Goal: Find specific fact: Find specific fact

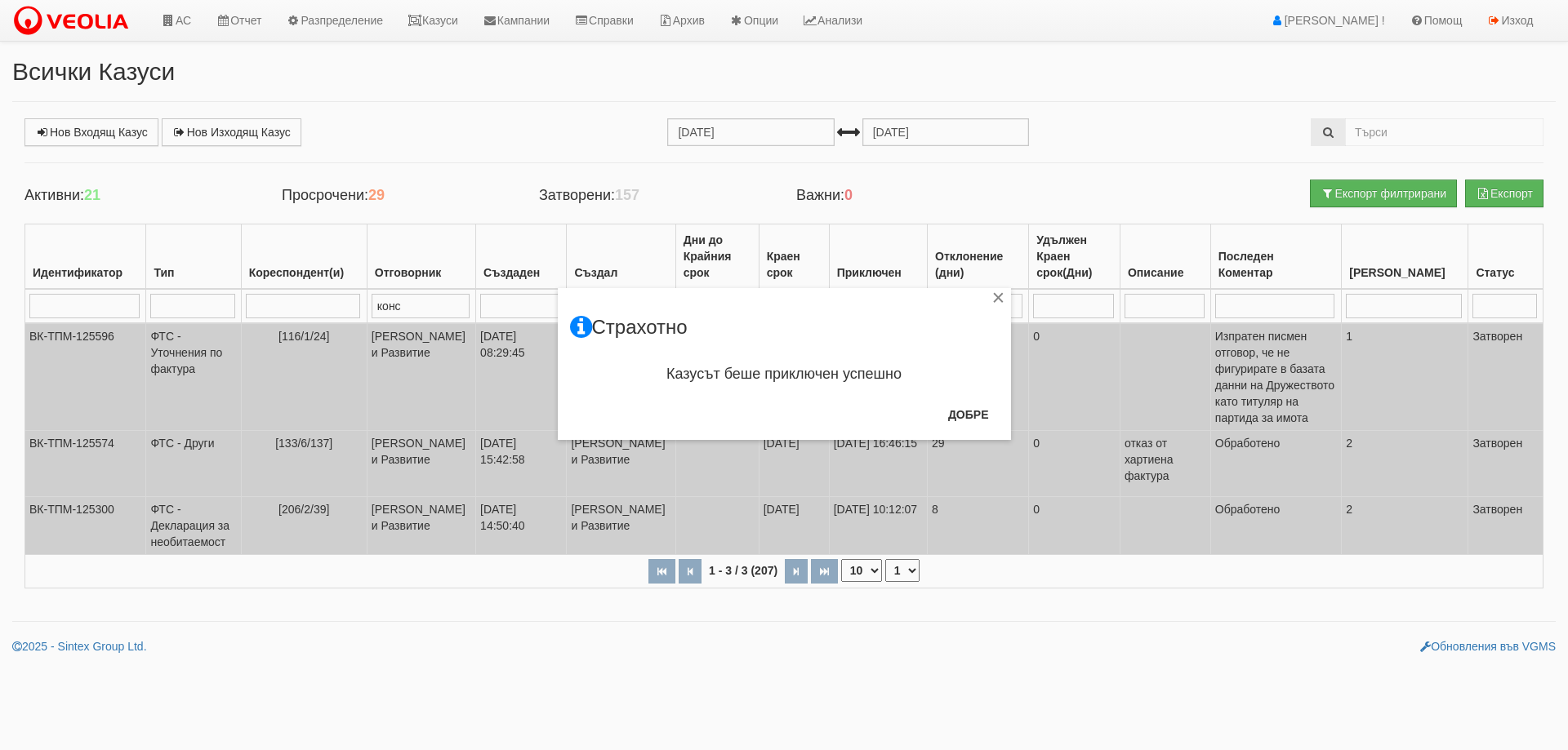
click at [972, 419] on button "Добре" at bounding box center [968, 415] width 60 height 26
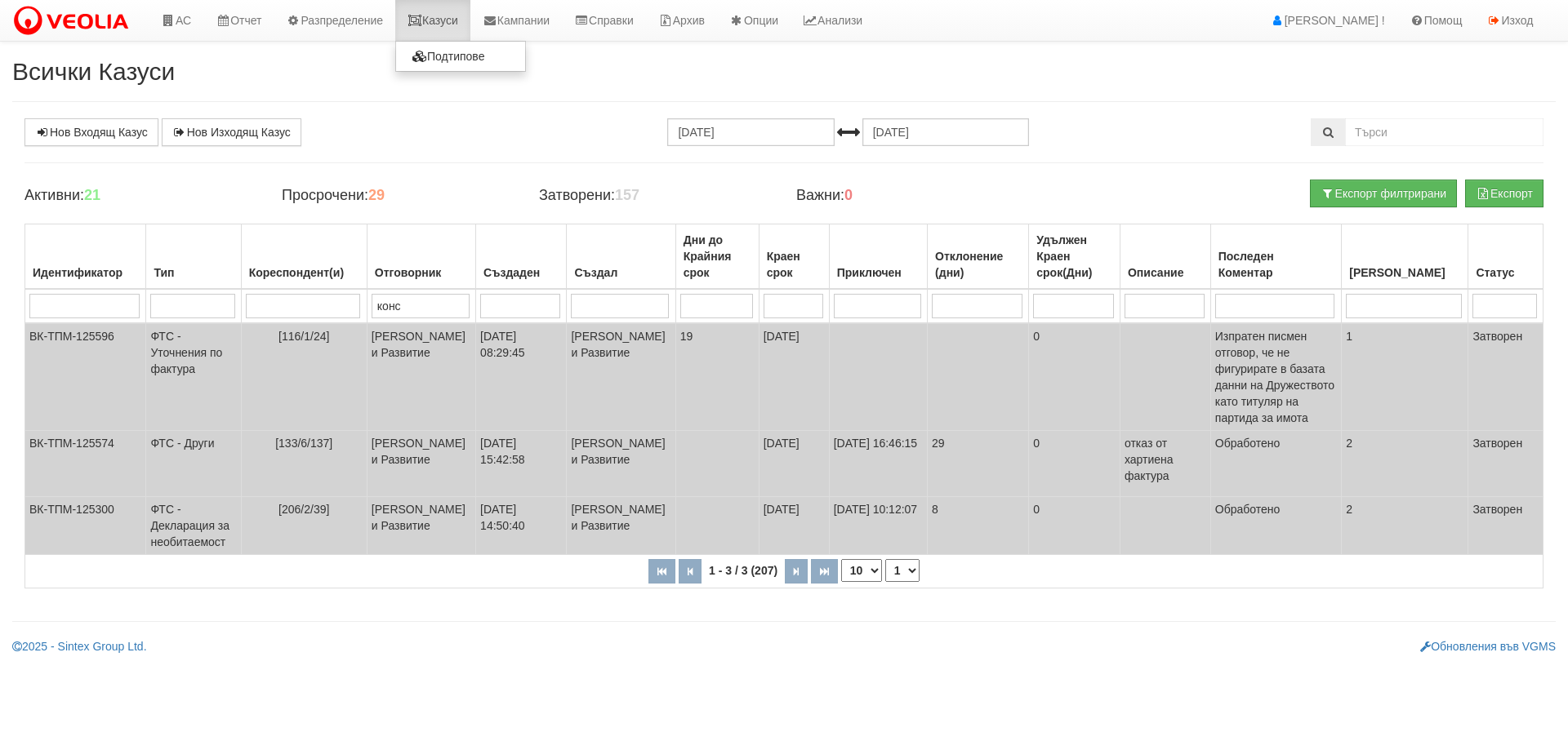
click at [462, 30] on link "Казуси" at bounding box center [432, 20] width 75 height 40
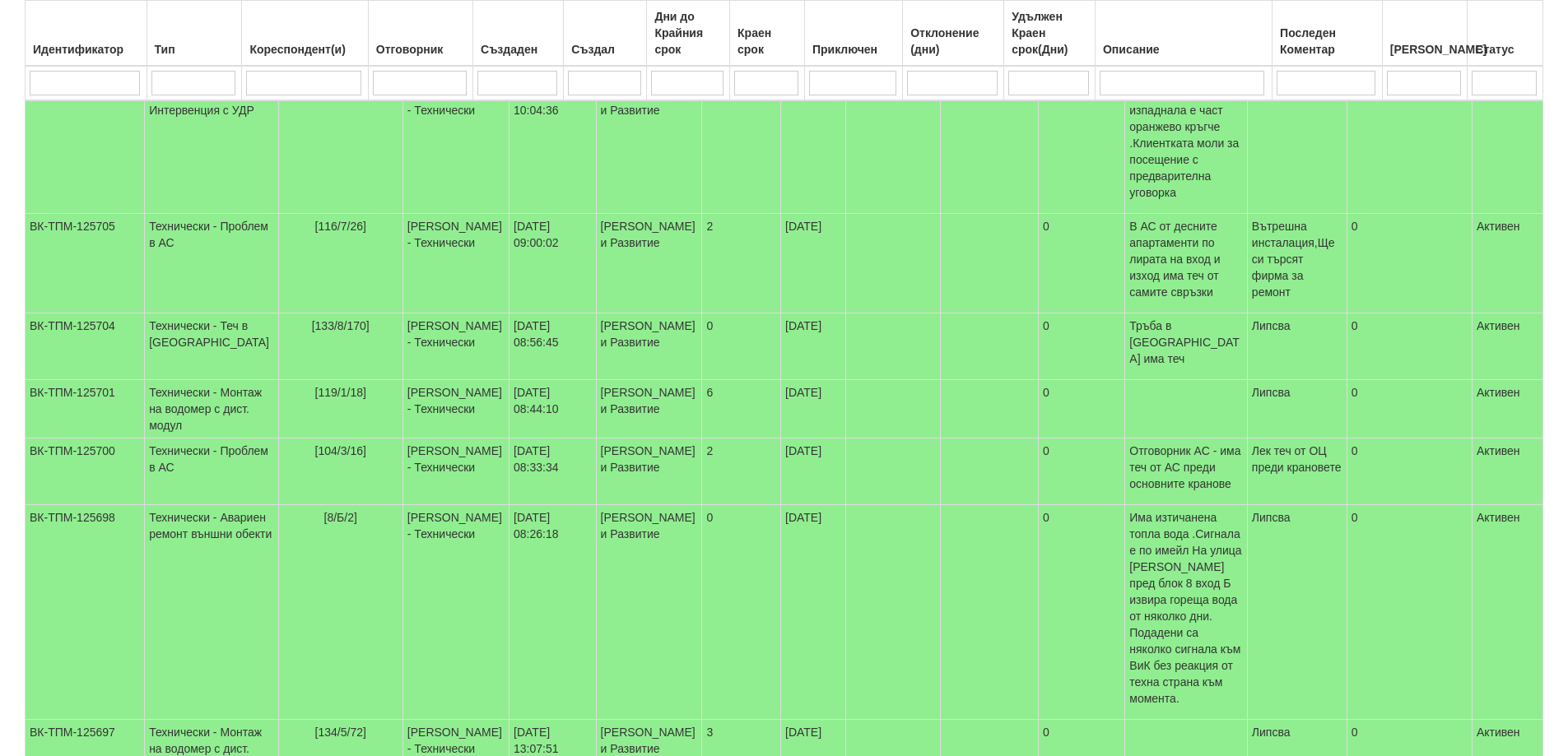
scroll to position [247, 0]
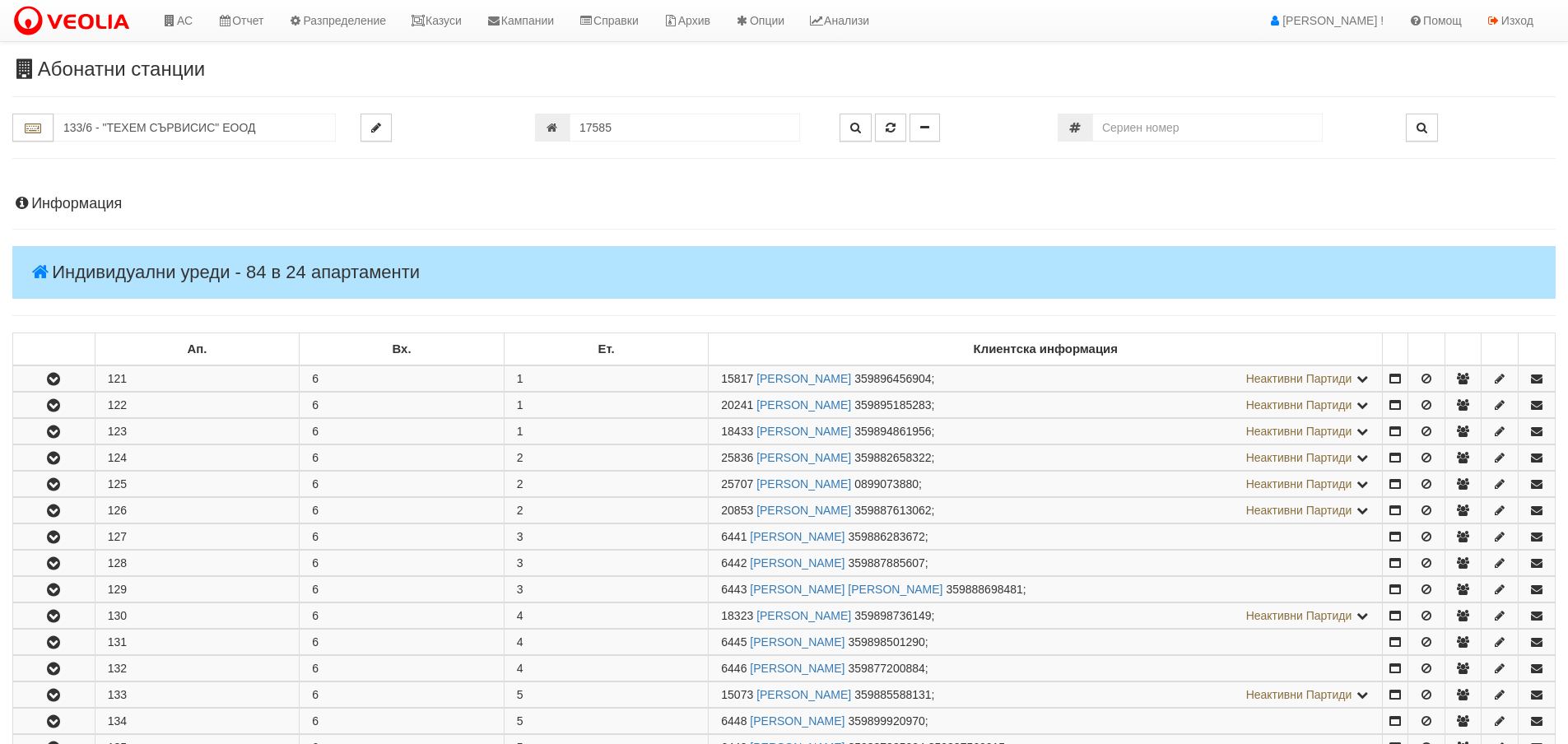
scroll to position [655, 0]
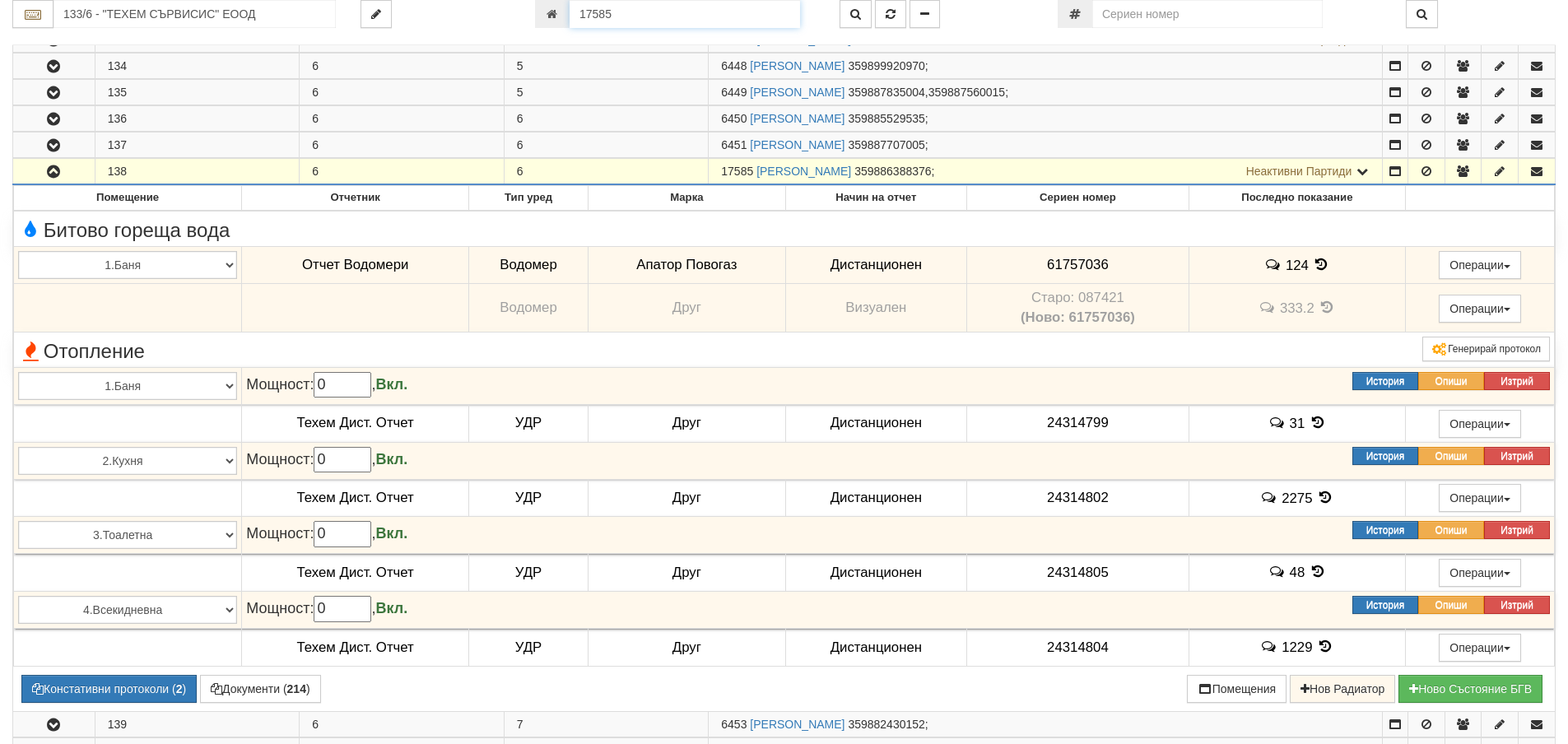
click at [679, 18] on input "17585" at bounding box center [685, 14] width 231 height 28
type input "26108"
type input "229/4 - "ВЕОЛИЯ ЕНЕРДЖИ ВАРНА " ЕАД"
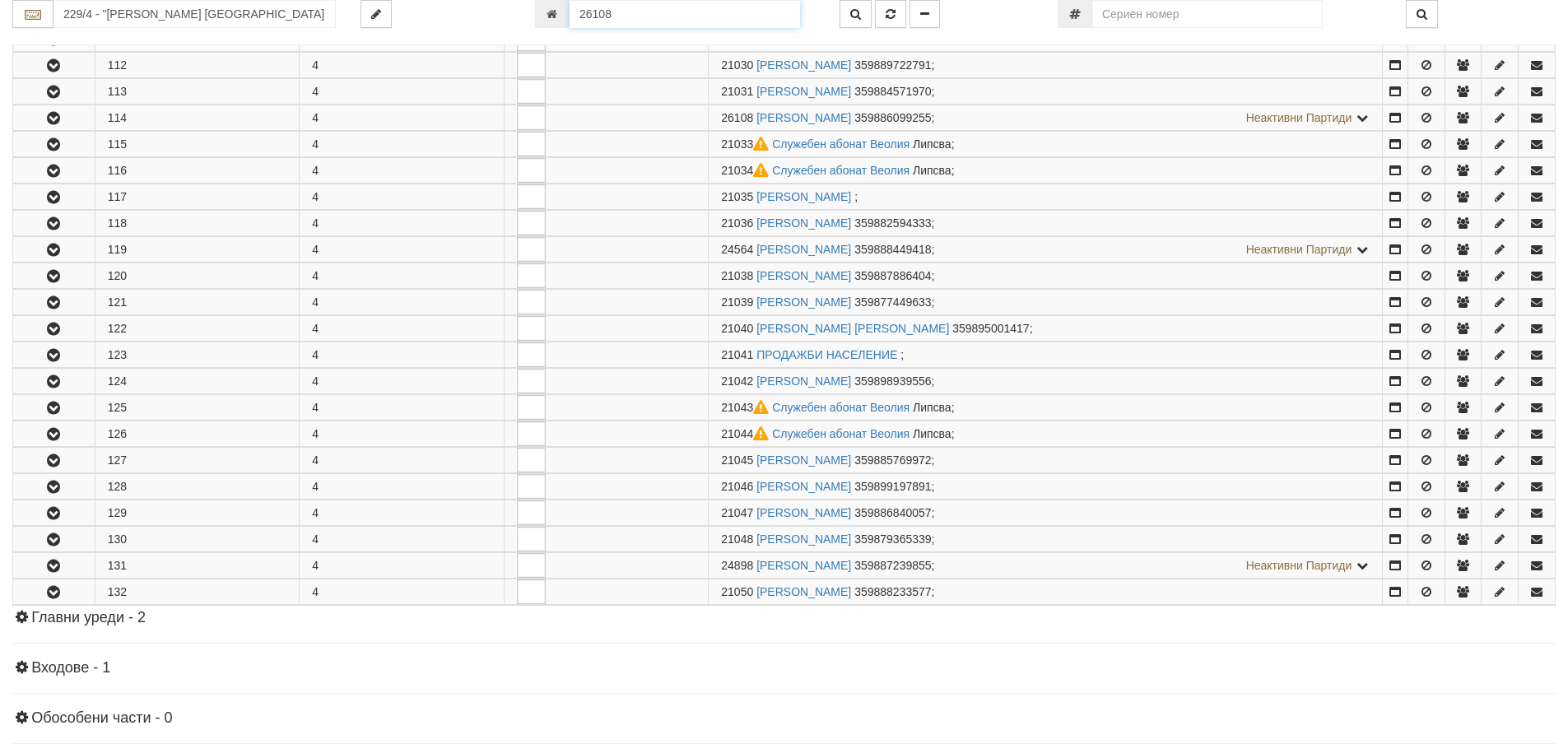
scroll to position [562, 0]
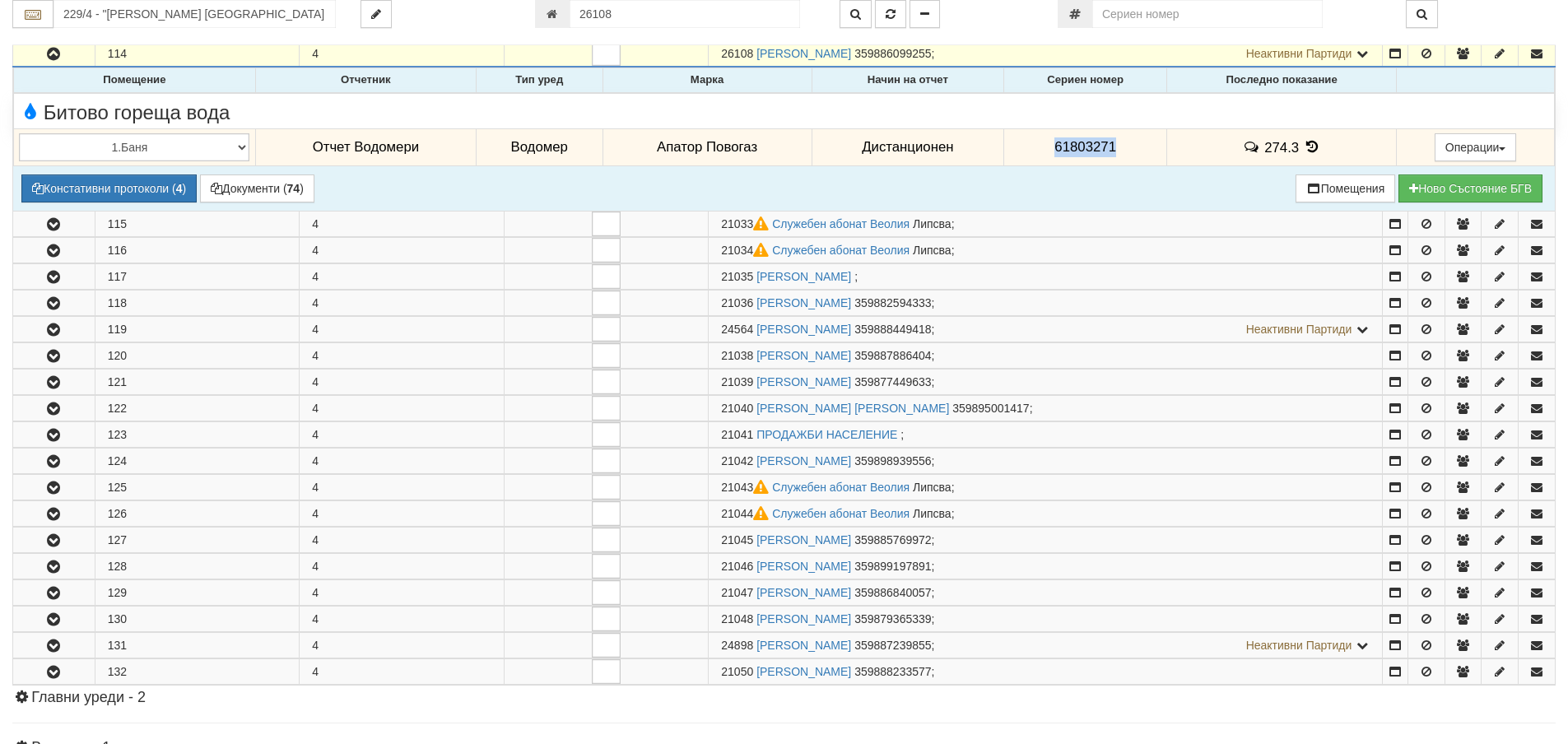
drag, startPoint x: 1125, startPoint y: 145, endPoint x: 1039, endPoint y: 147, distance: 86.0
click at [1039, 147] on td "61803271" at bounding box center [1086, 147] width 163 height 38
copy span "61803271"
